Goal: Transaction & Acquisition: Purchase product/service

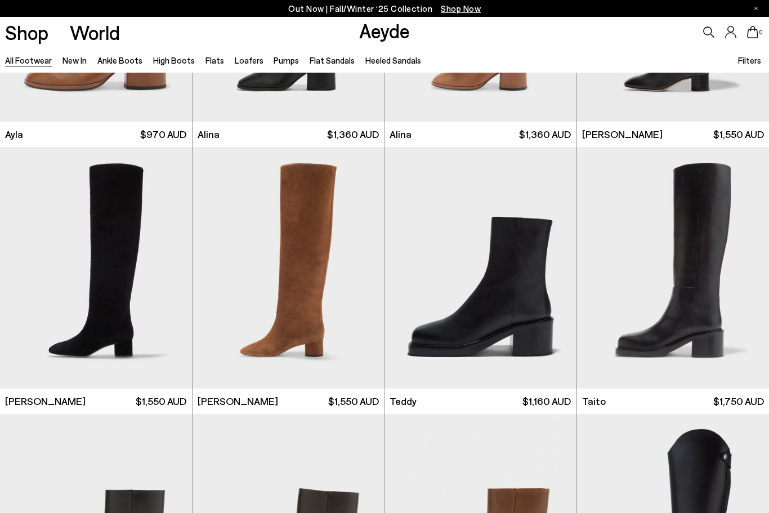
scroll to position [5258, 0]
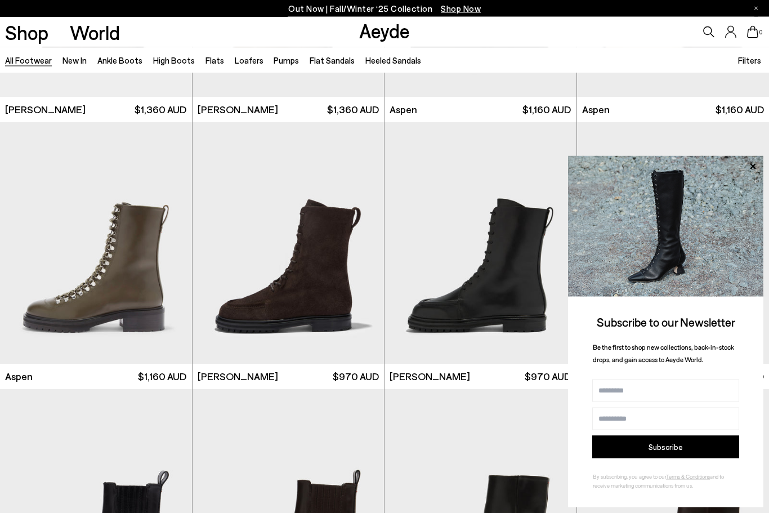
scroll to position [6611, 0]
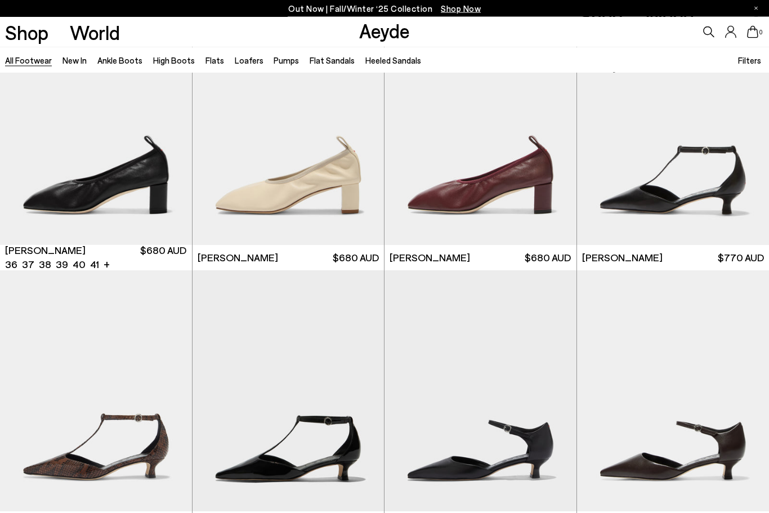
scroll to position [10990, 0]
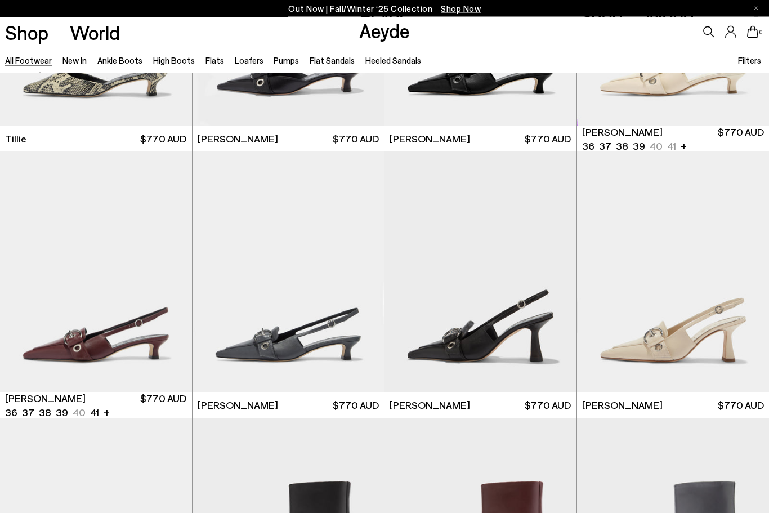
scroll to position [11641, 0]
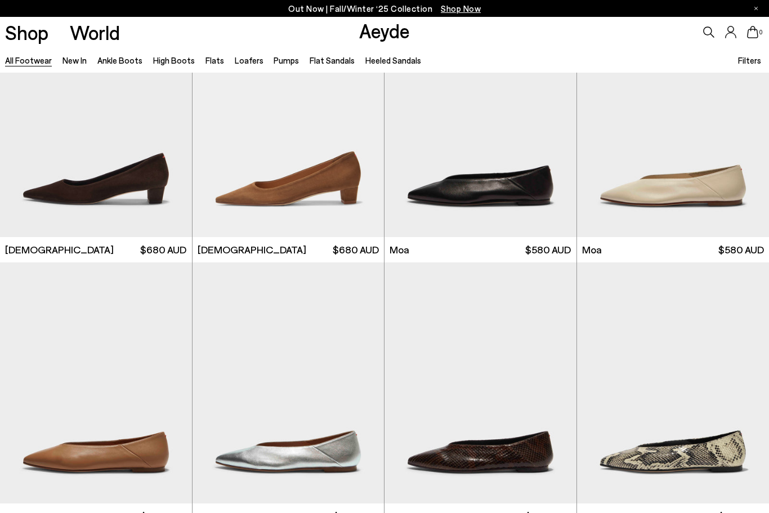
scroll to position [13407, 0]
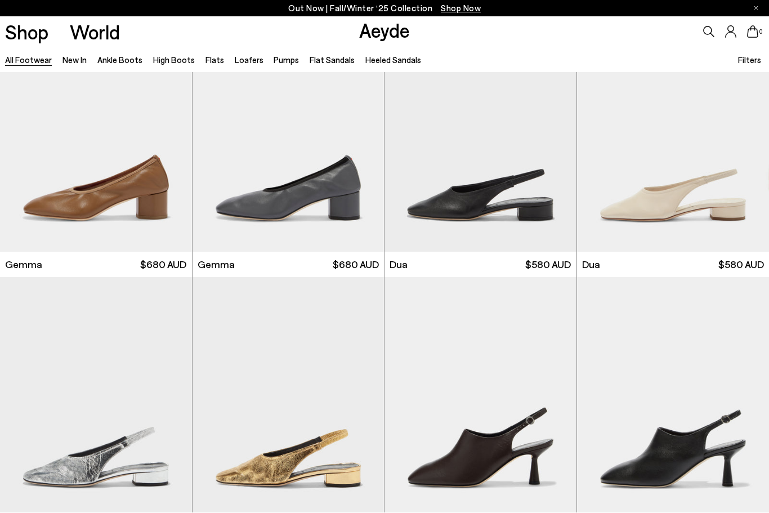
scroll to position [15244, 0]
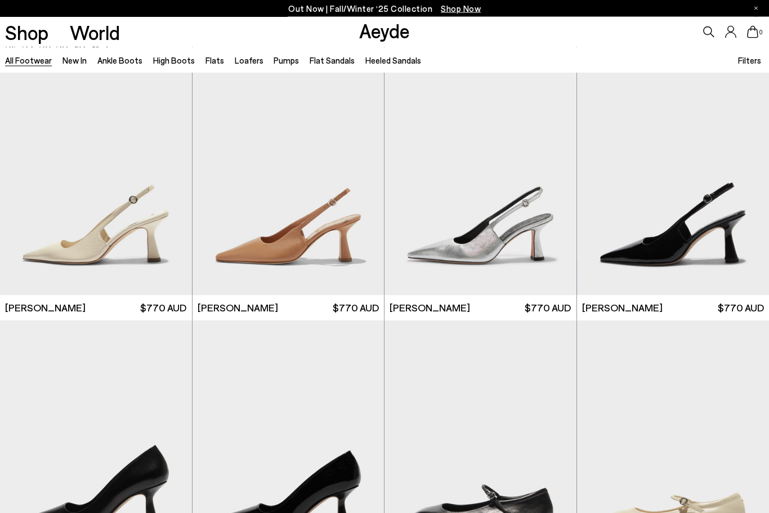
scroll to position [16599, 0]
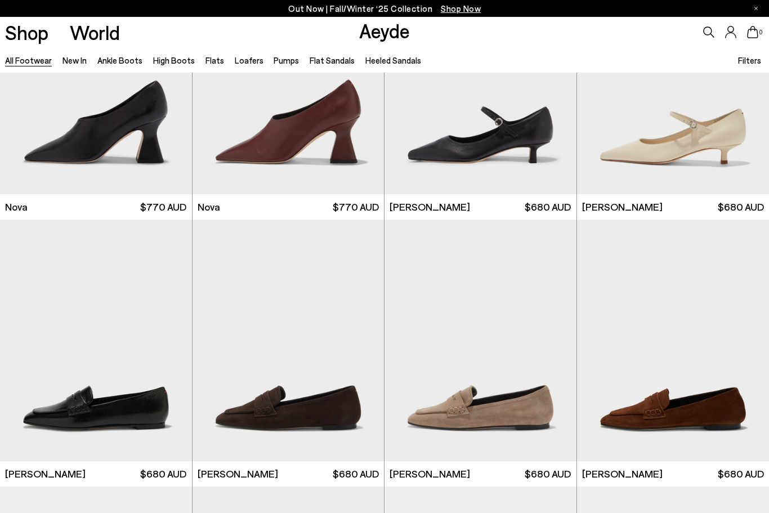
scroll to position [18769, 0]
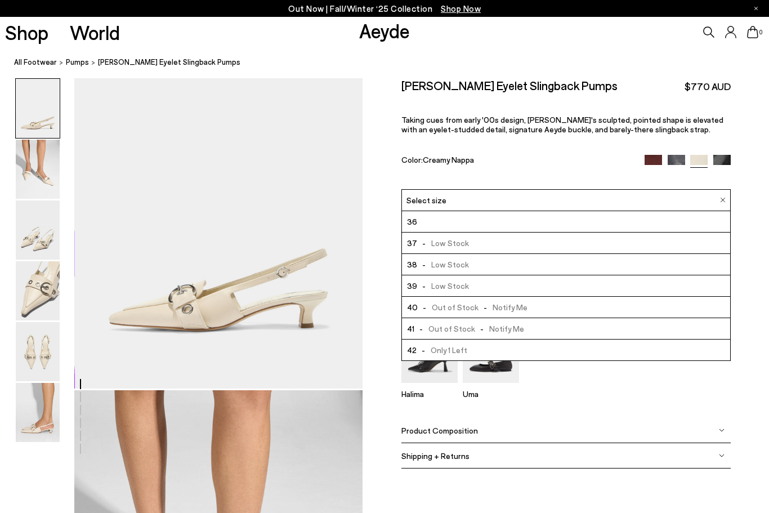
scroll to position [74, 0]
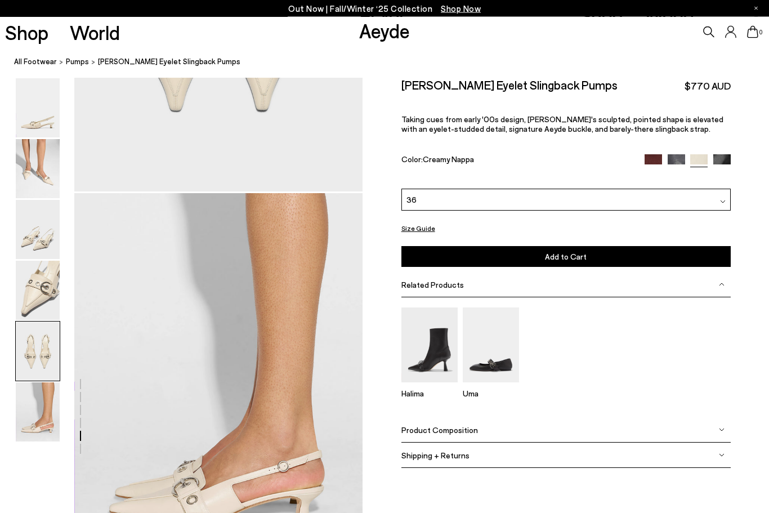
scroll to position [1816, 0]
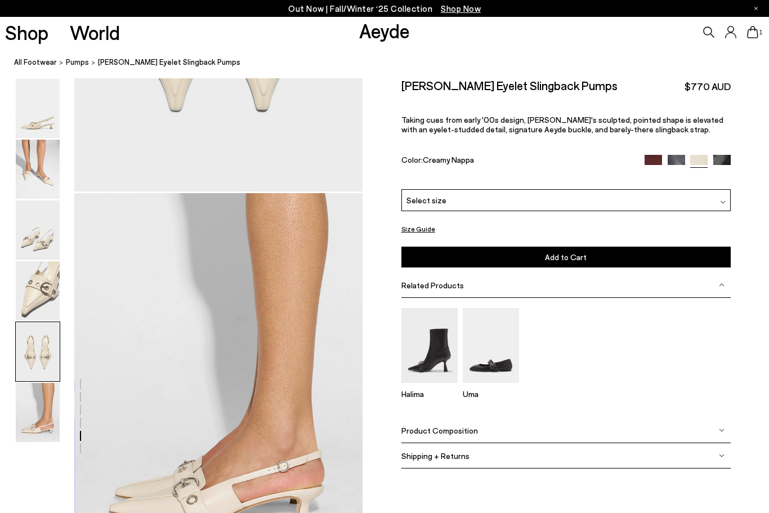
scroll to position [112, 0]
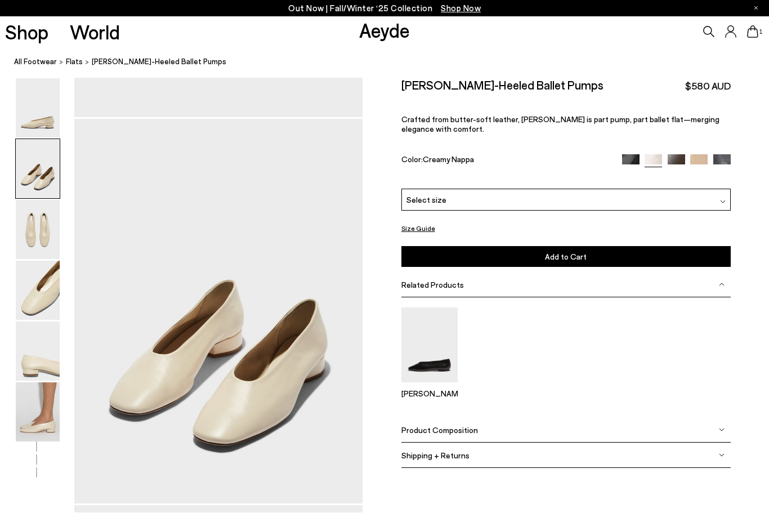
scroll to position [387, 0]
